Goal: Task Accomplishment & Management: Manage account settings

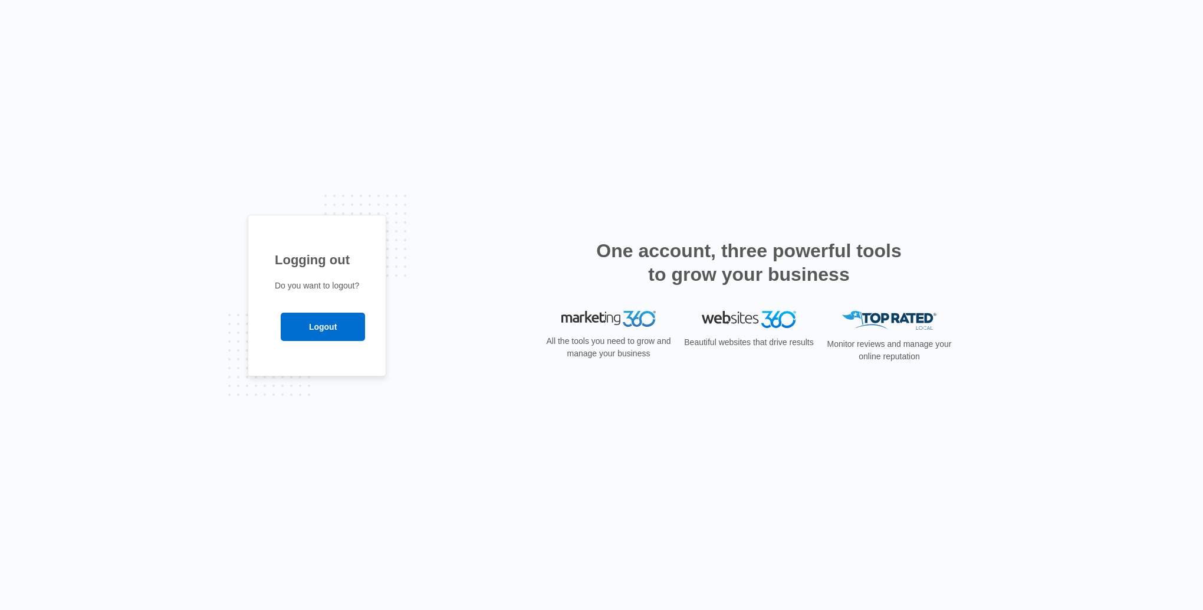
click at [320, 324] on input "Logout" at bounding box center [323, 326] width 84 height 28
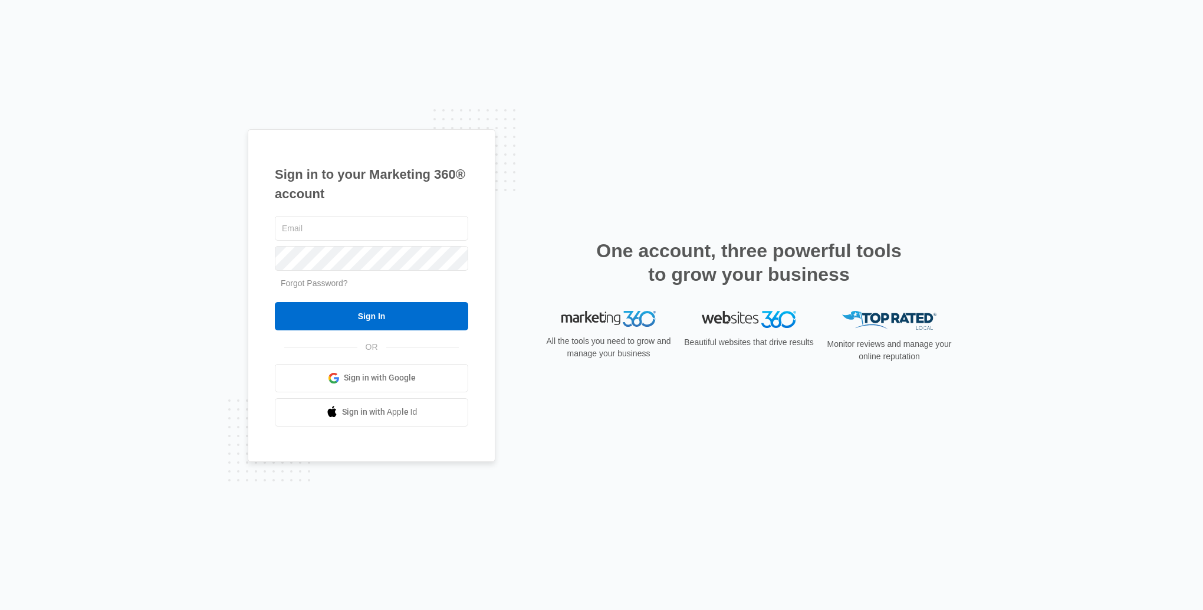
type input "[EMAIL_ADDRESS][DOMAIN_NAME]"
click at [318, 322] on input "Sign In" at bounding box center [371, 316] width 193 height 28
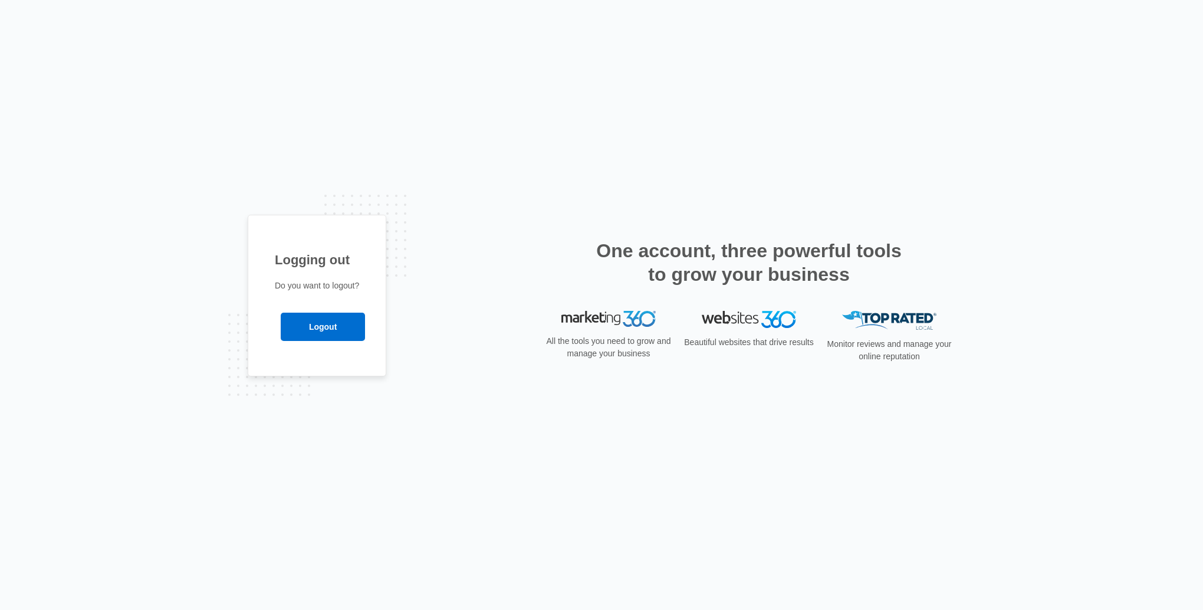
click at [314, 333] on input "Logout" at bounding box center [323, 326] width 84 height 28
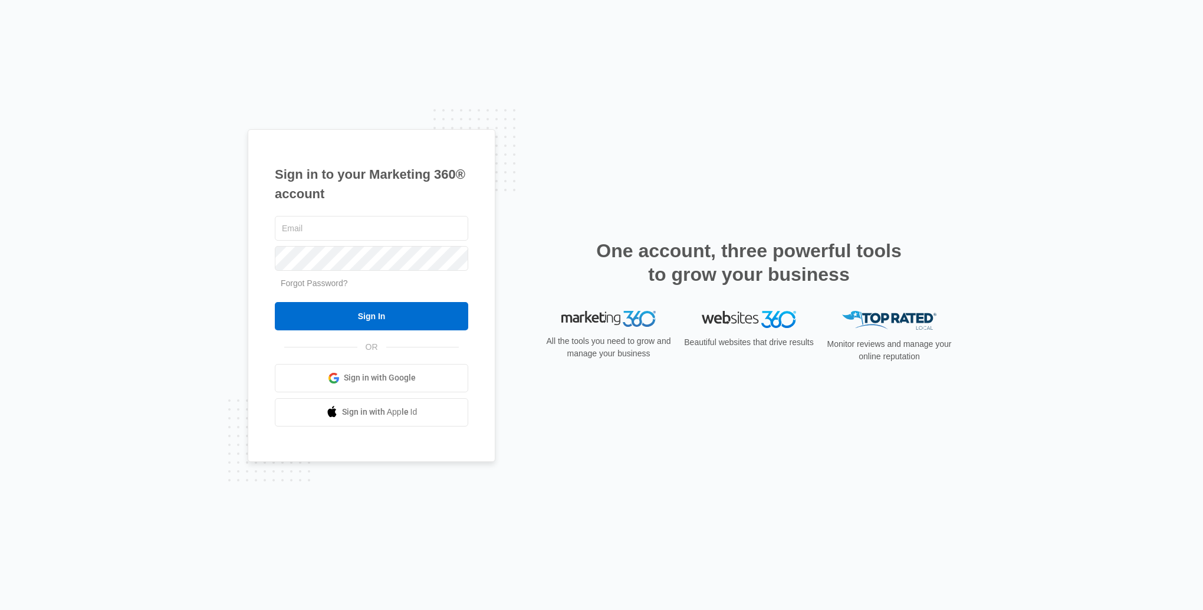
type input "[EMAIL_ADDRESS][DOMAIN_NAME]"
click at [315, 320] on input "Sign In" at bounding box center [371, 316] width 193 height 28
